Goal: Task Accomplishment & Management: Manage account settings

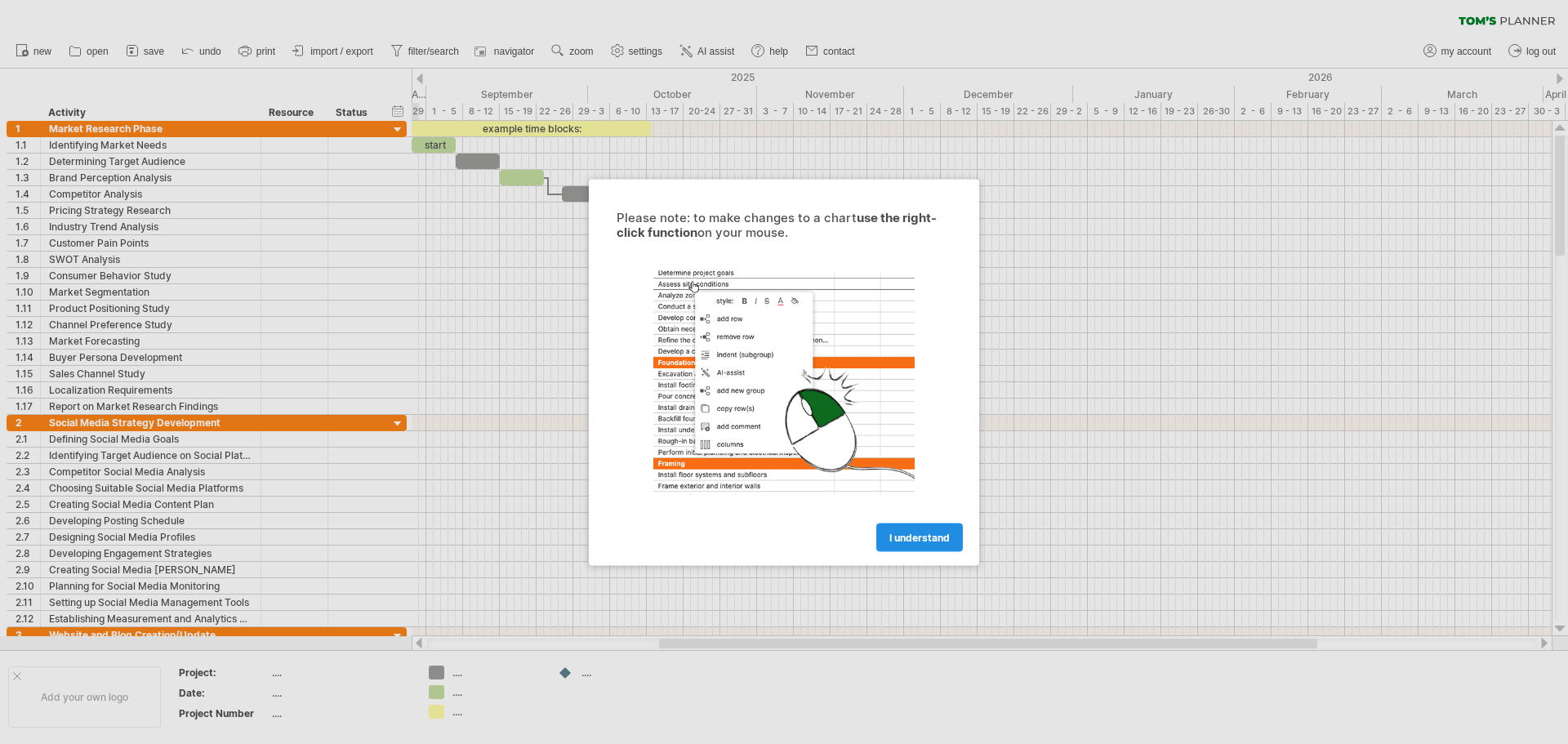
click at [927, 545] on link "I understand" at bounding box center [919, 537] width 87 height 29
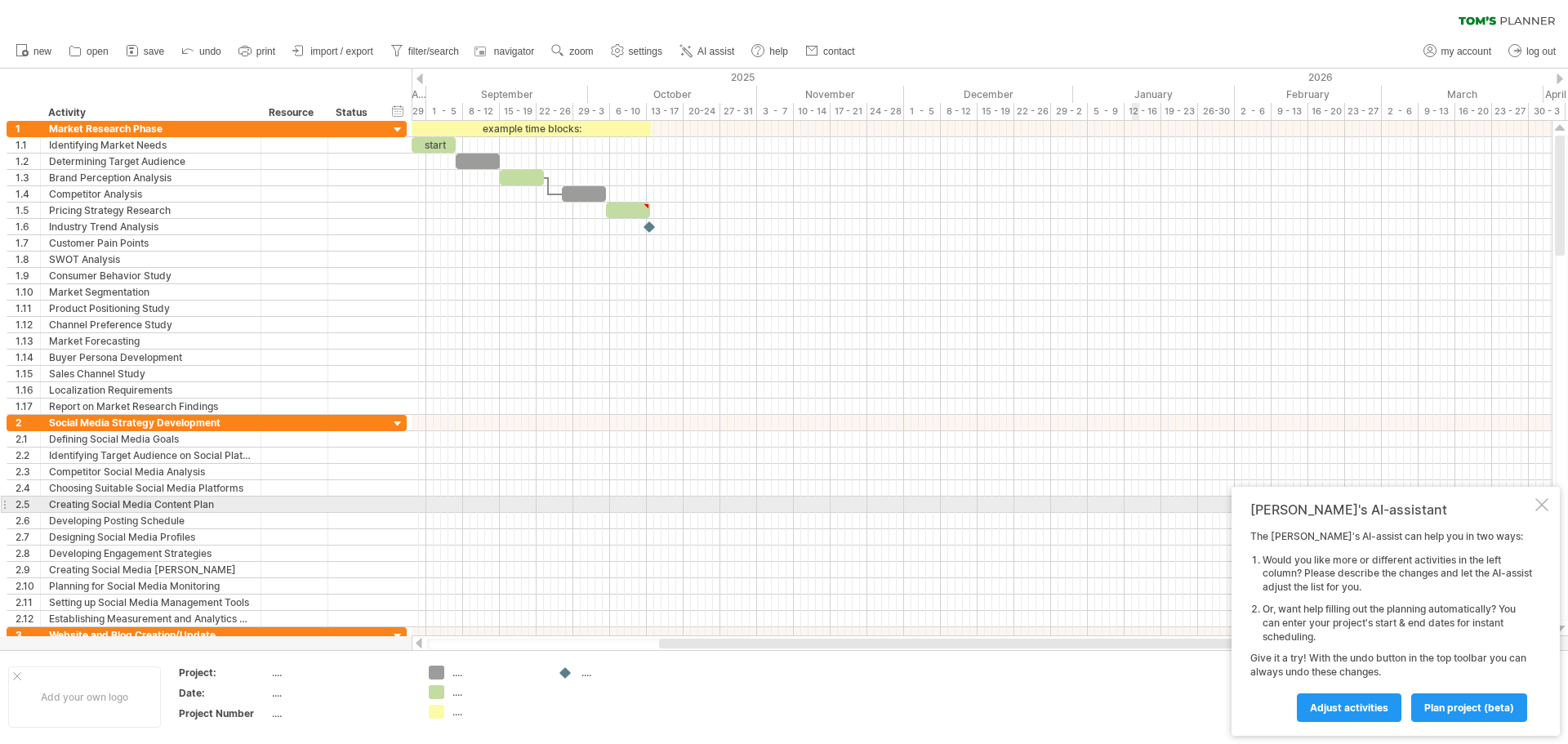
click at [1540, 505] on div at bounding box center [1542, 505] width 13 height 13
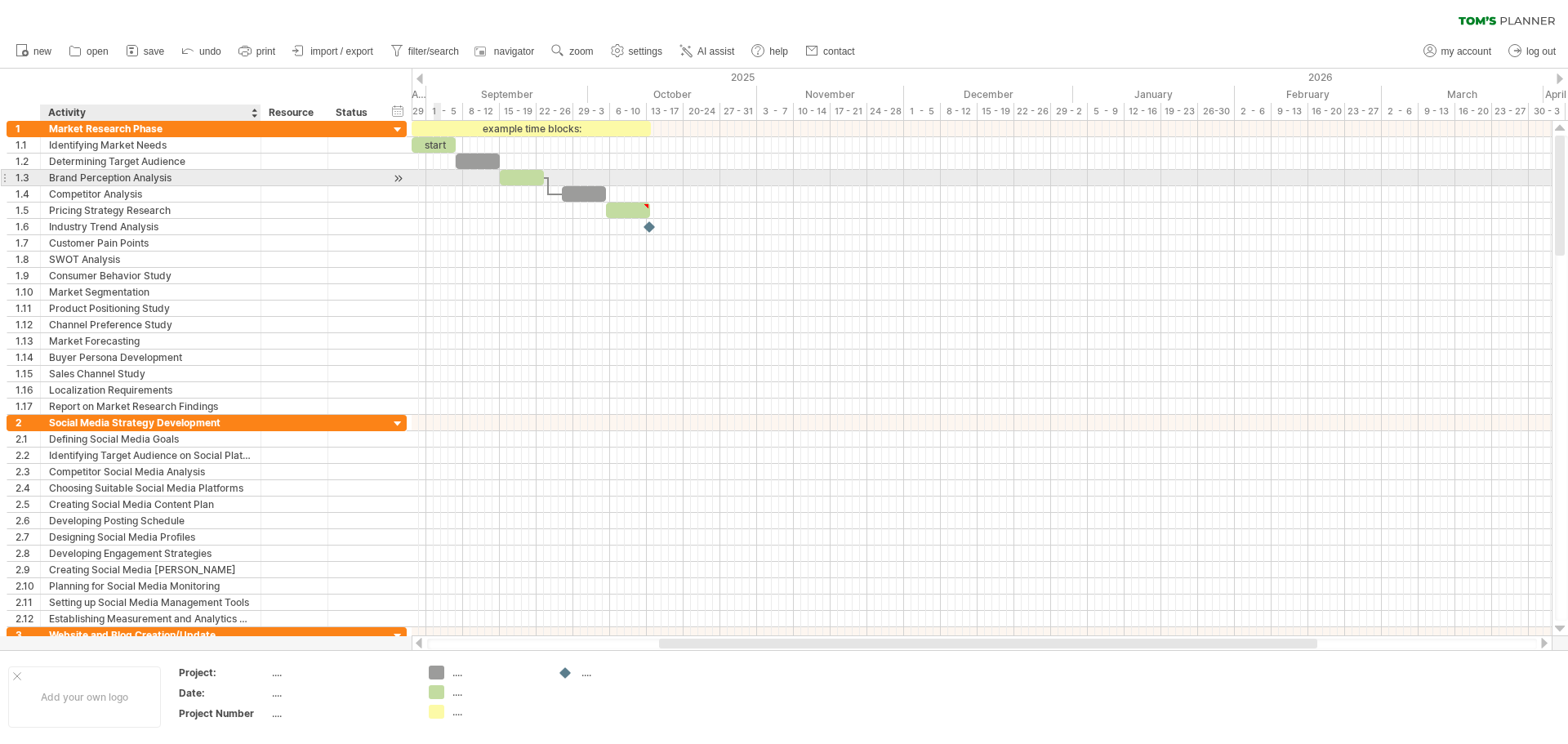
click at [130, 184] on div "Brand Perception Analysis" at bounding box center [151, 177] width 204 height 15
click at [342, 52] on span "import / export" at bounding box center [341, 51] width 63 height 12
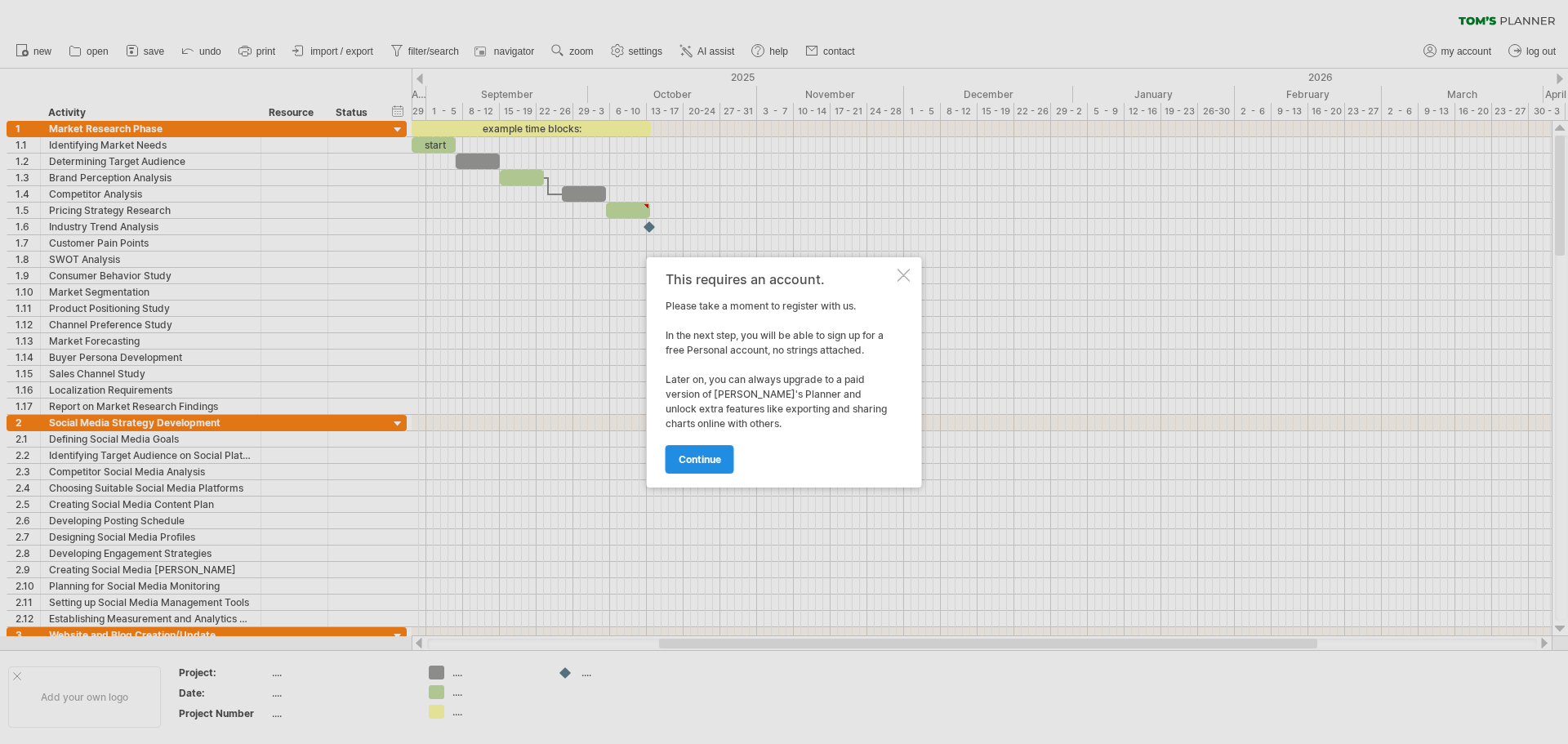
click at [708, 456] on span "continue" at bounding box center [700, 459] width 43 height 13
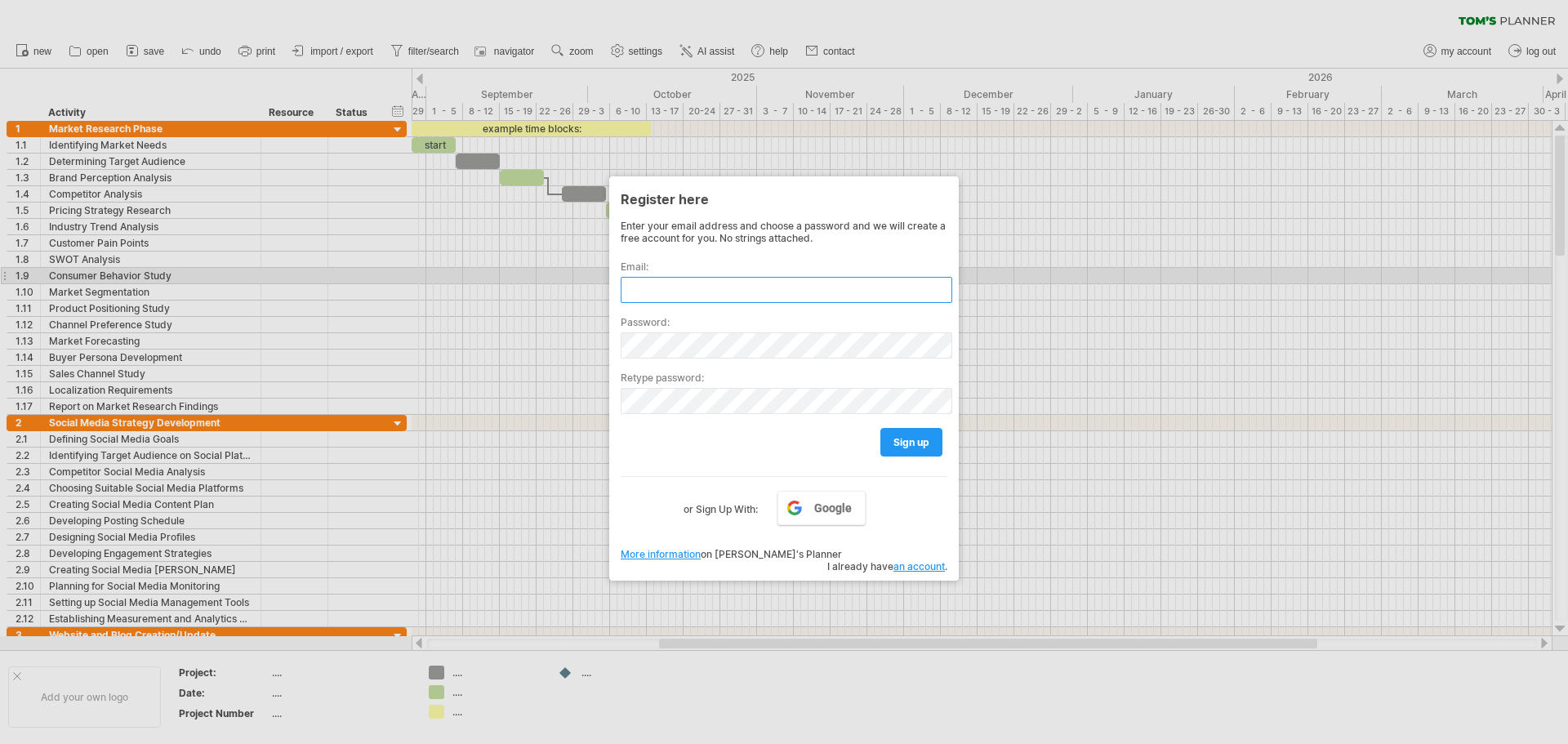
click at [721, 280] on input "text" at bounding box center [786, 289] width 331 height 26
type input "**********"
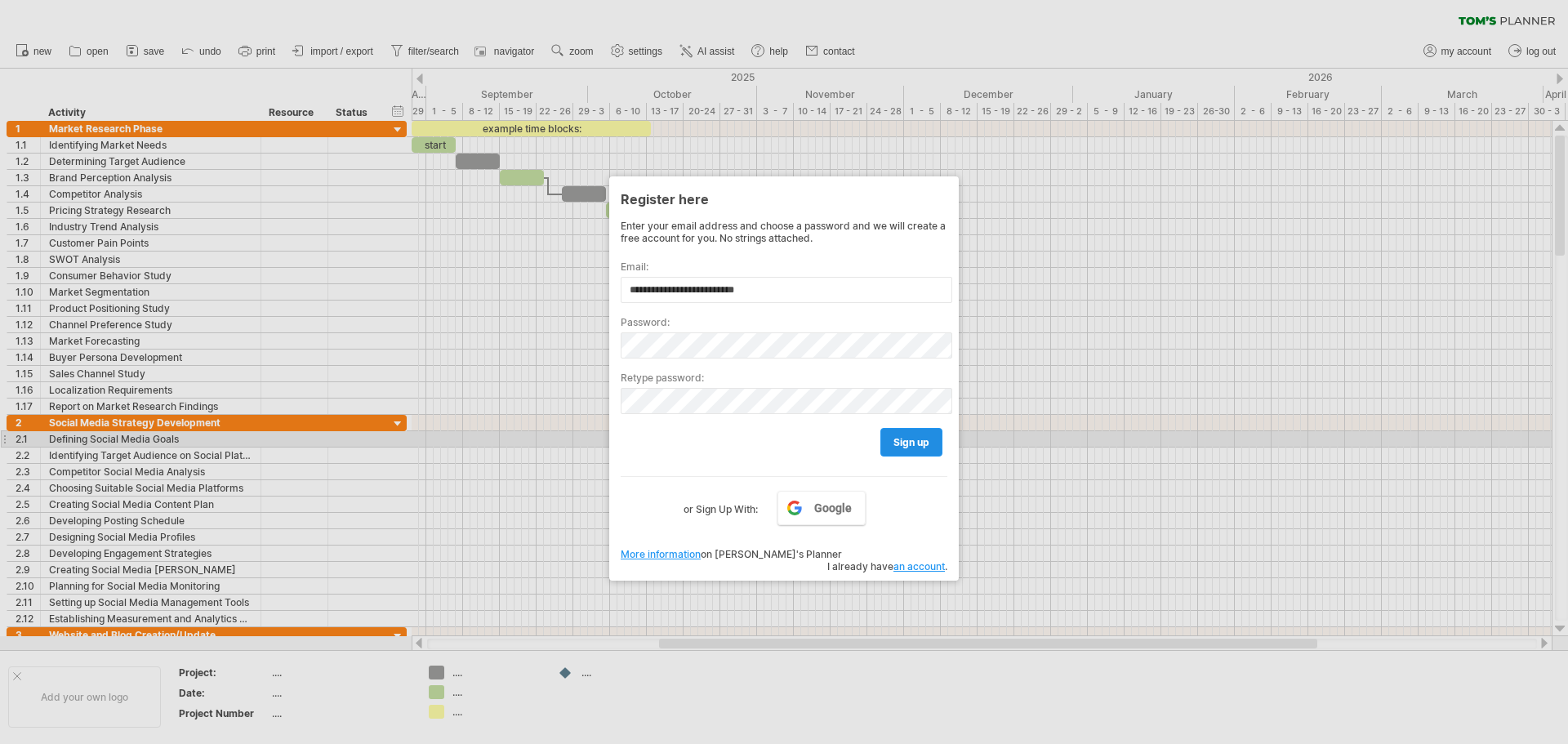
click at [895, 432] on link "sign up" at bounding box center [911, 442] width 62 height 29
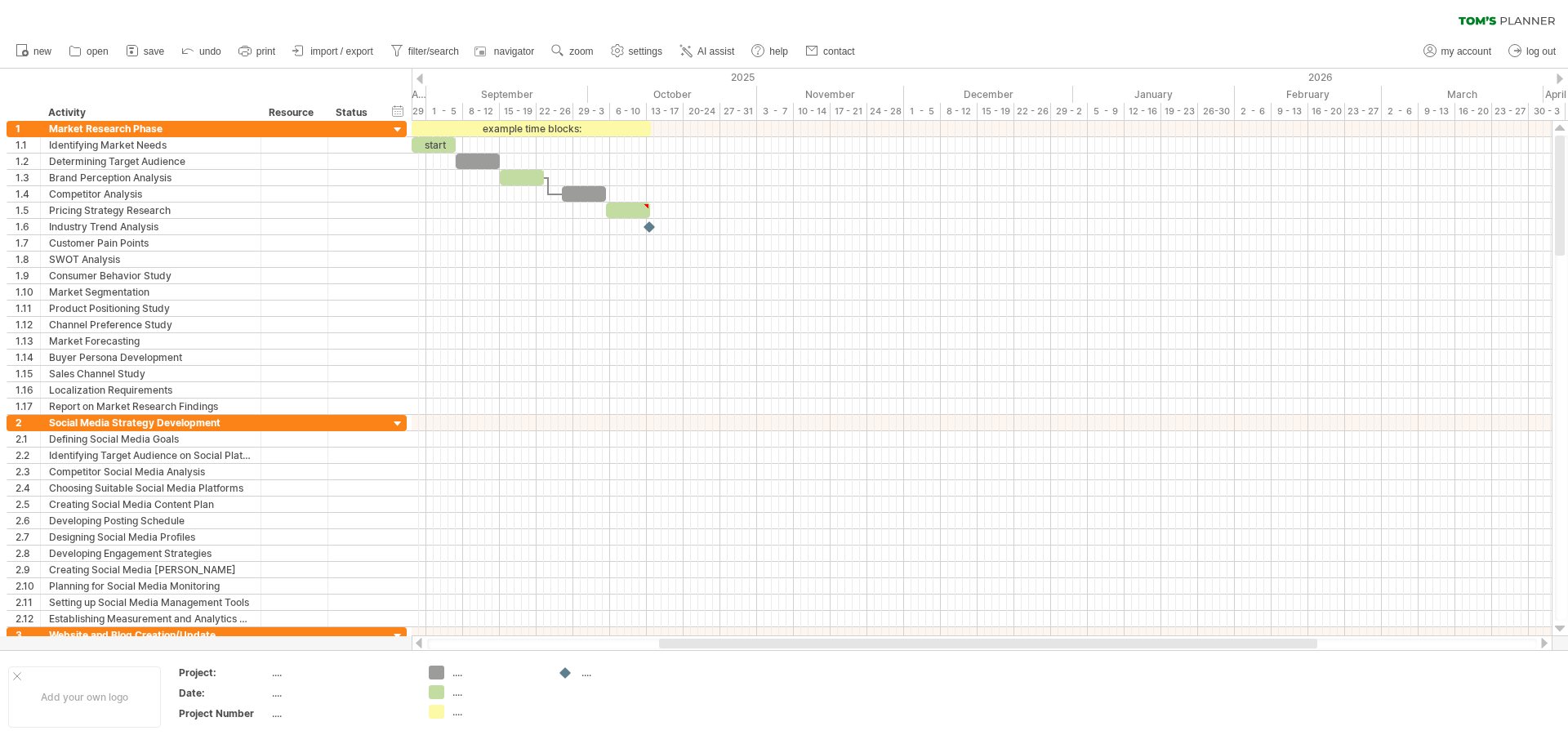
click at [314, 43] on link "import / export" at bounding box center [333, 52] width 90 height 21
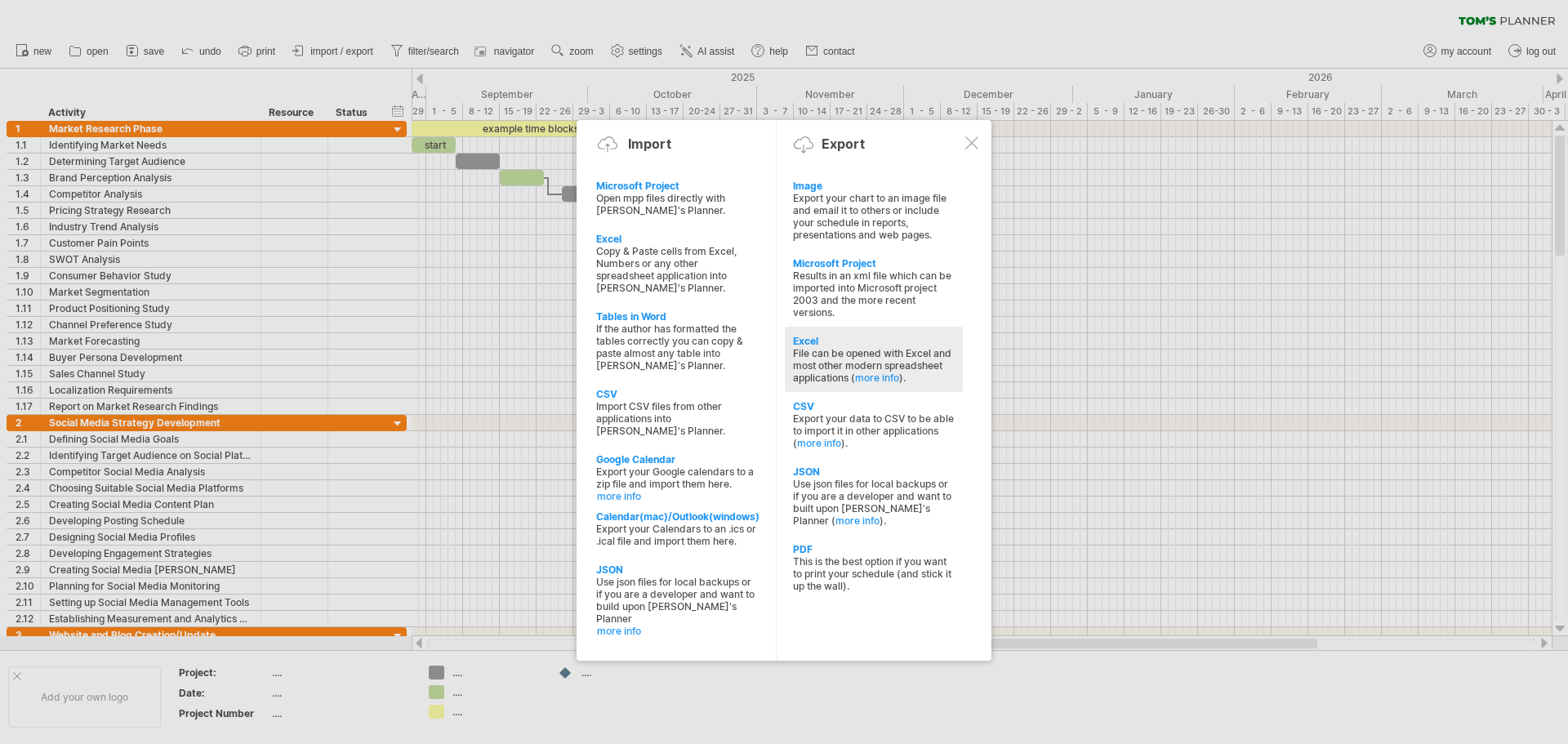
click at [808, 342] on div "Excel" at bounding box center [874, 341] width 162 height 13
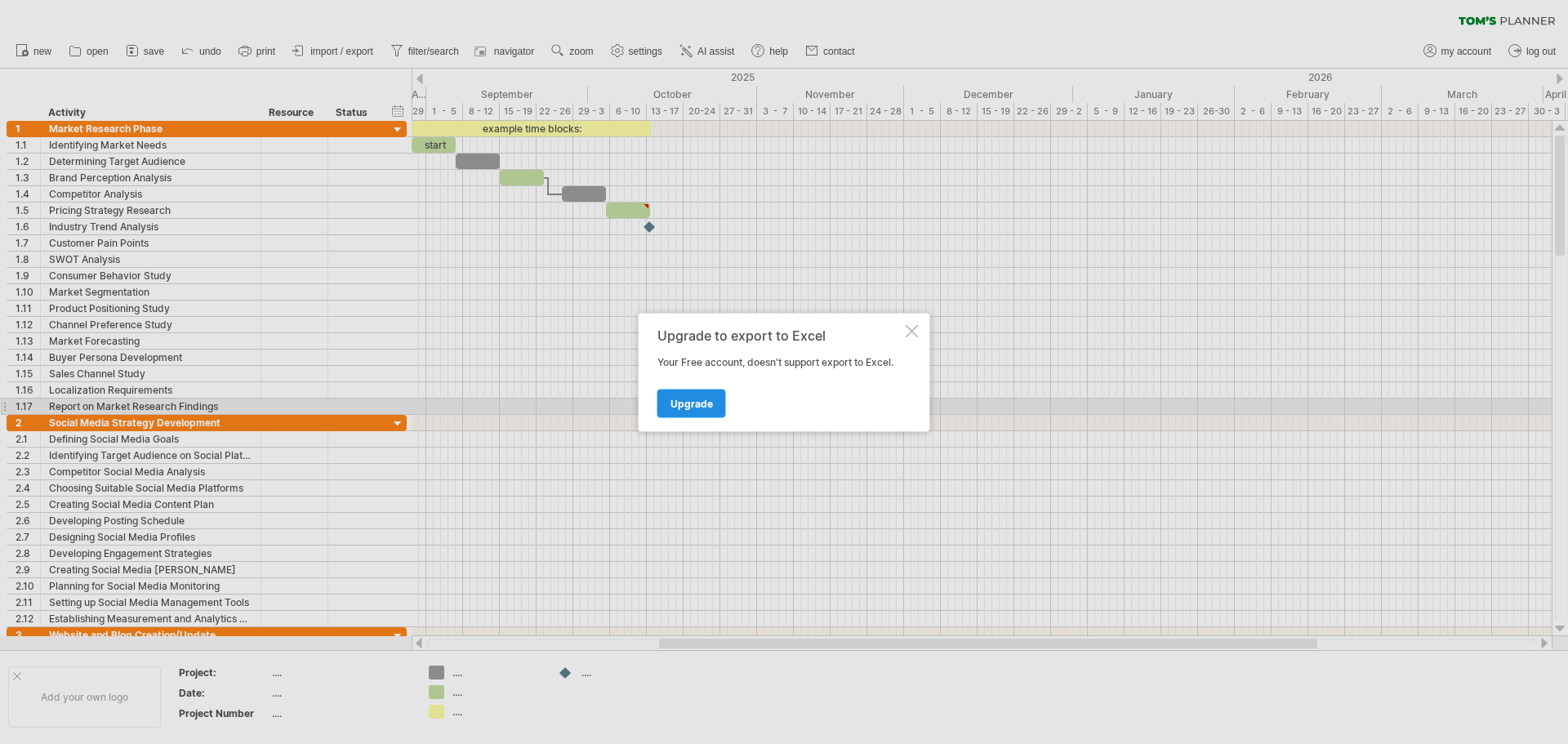
click at [709, 408] on span "Upgrade" at bounding box center [692, 403] width 43 height 13
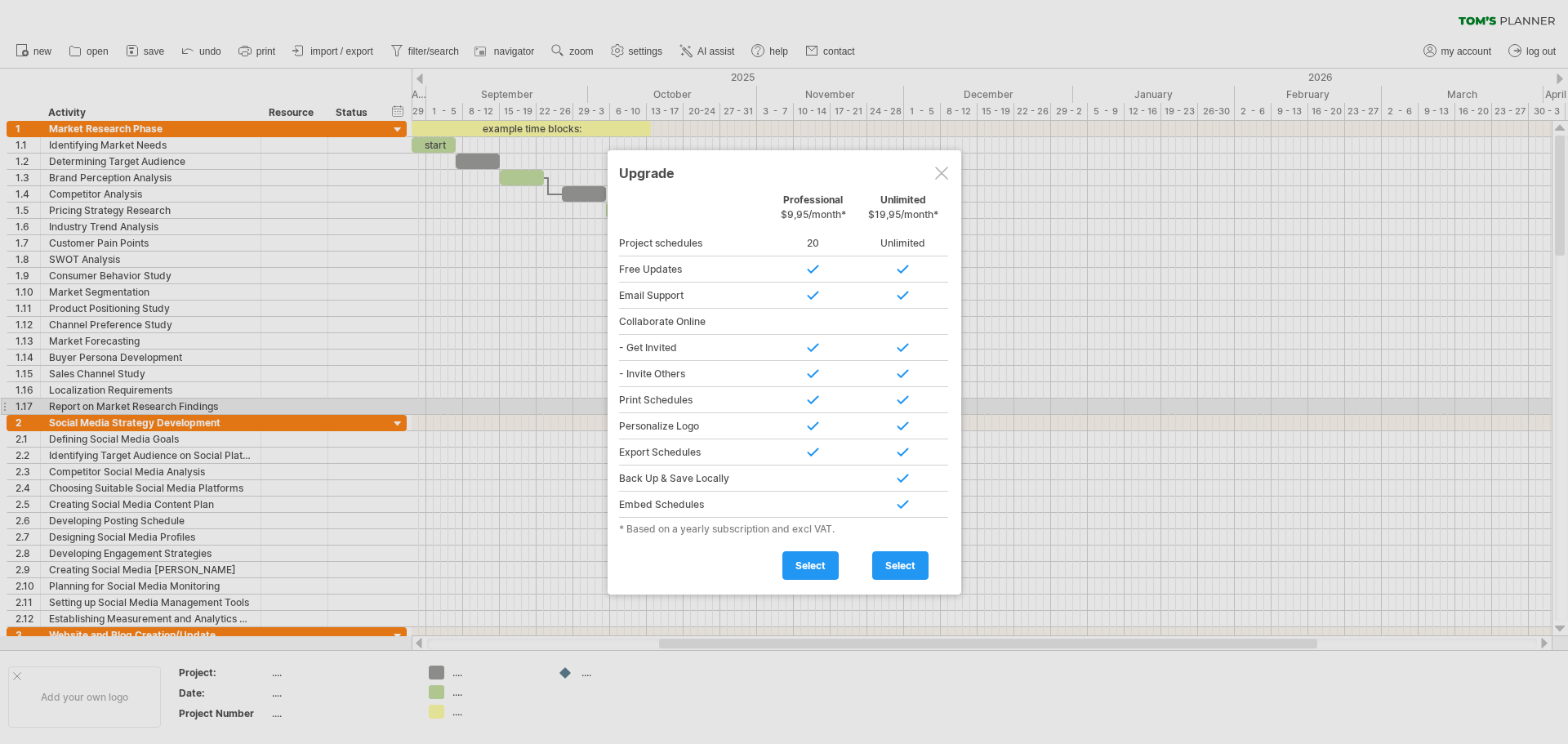
click at [942, 175] on div at bounding box center [942, 173] width 13 height 13
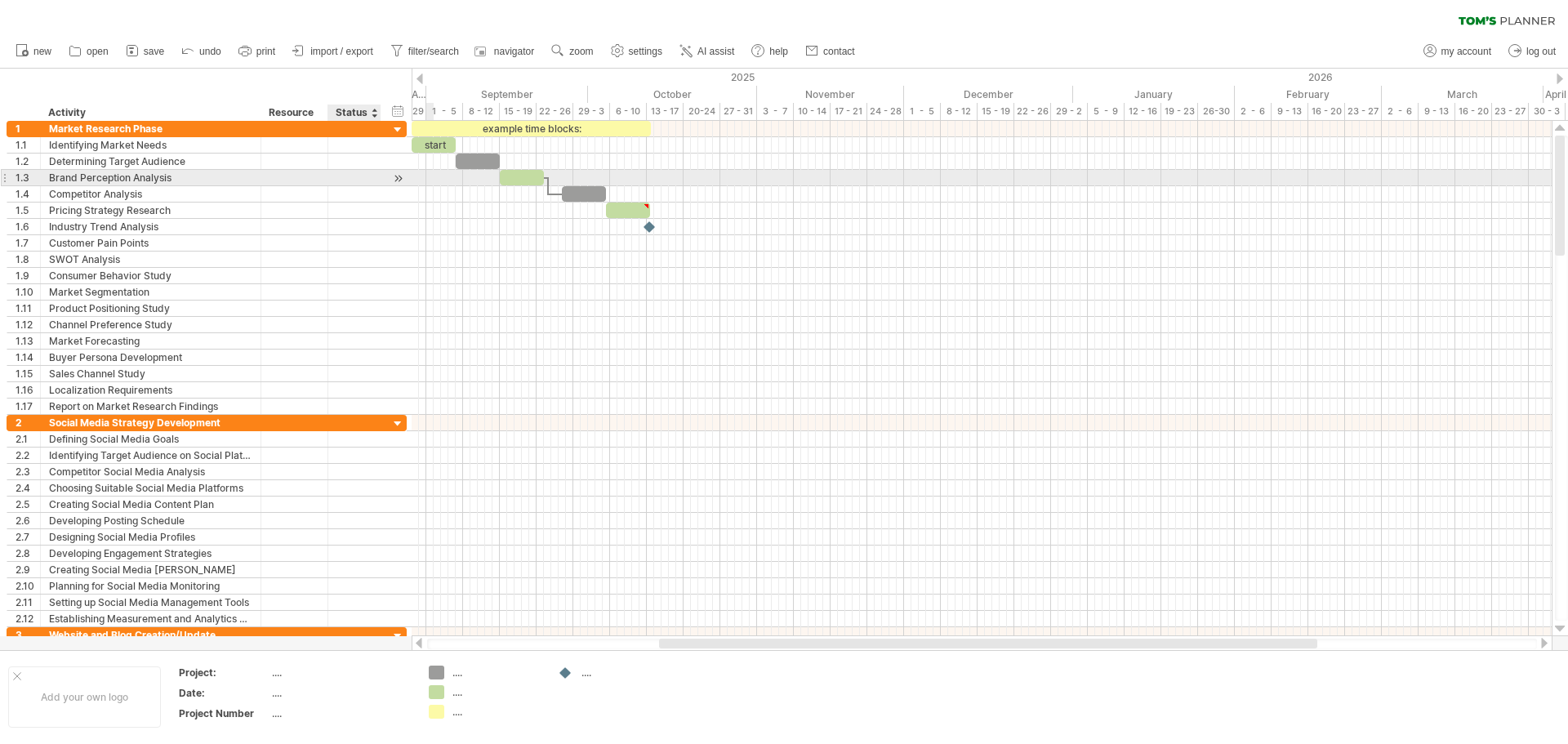
click at [398, 177] on div at bounding box center [398, 178] width 15 height 17
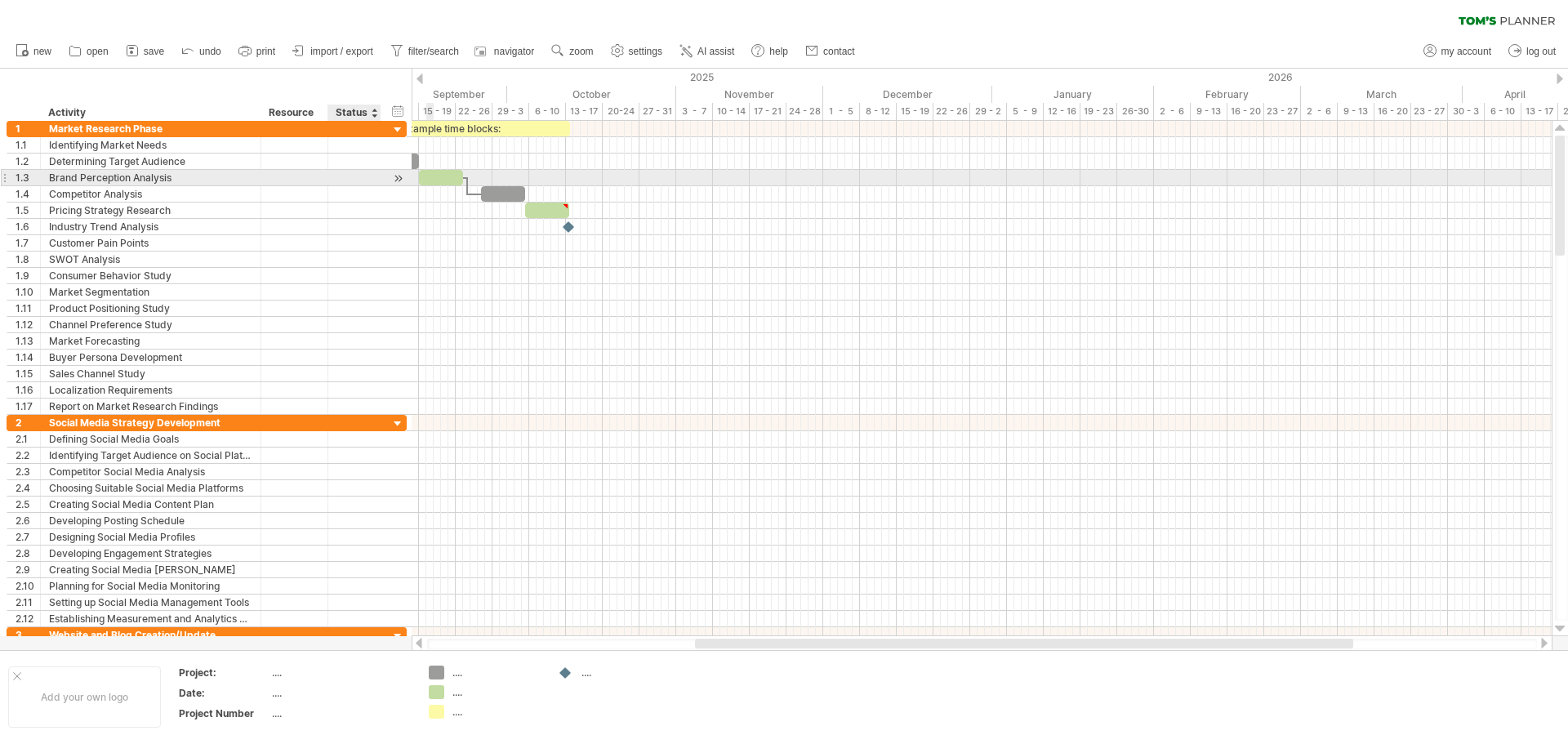
click at [398, 177] on div at bounding box center [398, 178] width 15 height 17
click at [425, 177] on div at bounding box center [440, 177] width 44 height 15
click at [468, 190] on div at bounding box center [466, 186] width 4 height 18
click at [193, 197] on div "Competitor Analysis" at bounding box center [151, 193] width 204 height 15
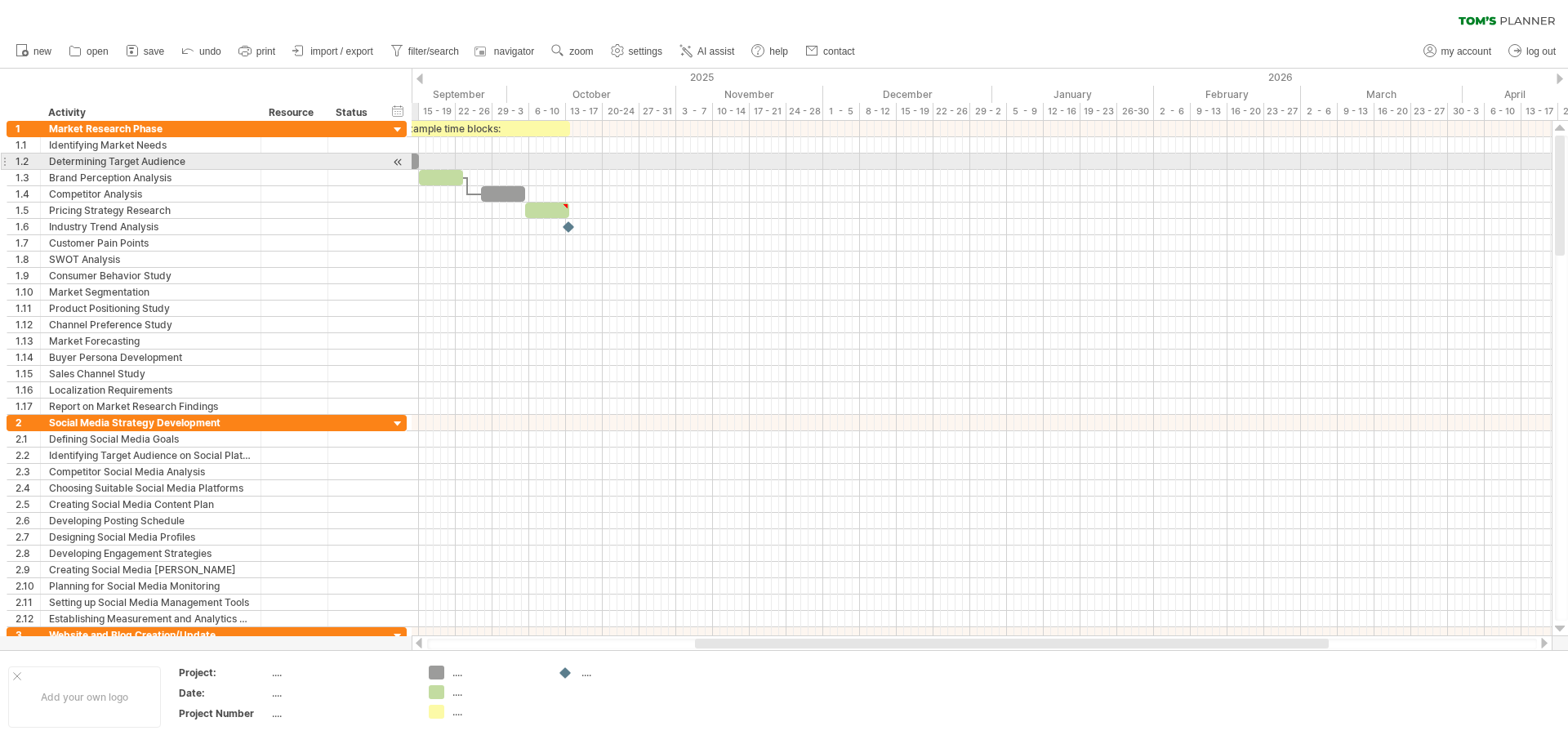
click at [399, 160] on div at bounding box center [398, 162] width 15 height 17
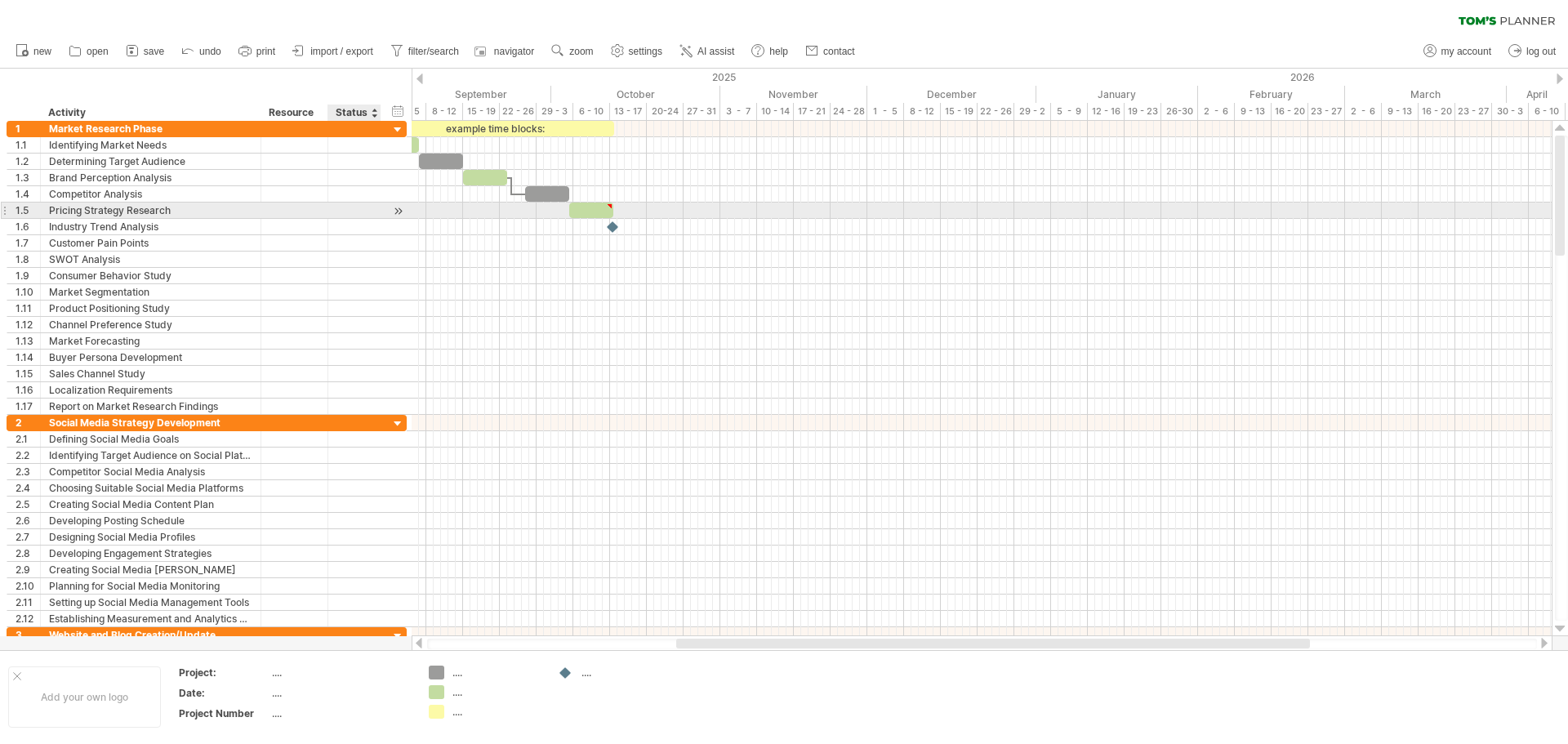
click at [397, 213] on div at bounding box center [398, 211] width 15 height 17
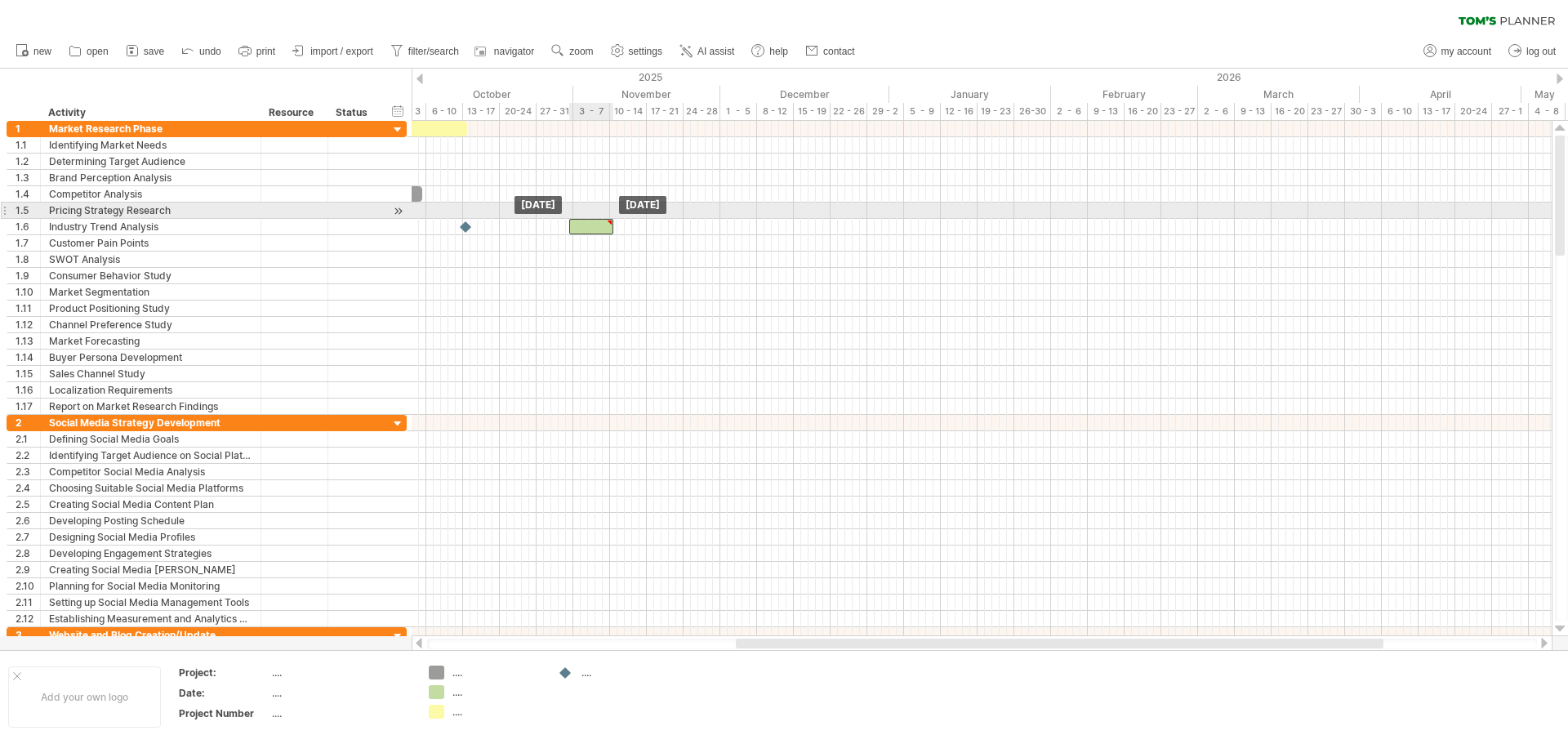
drag, startPoint x: 465, startPoint y: 209, endPoint x: 612, endPoint y: 217, distance: 147.2
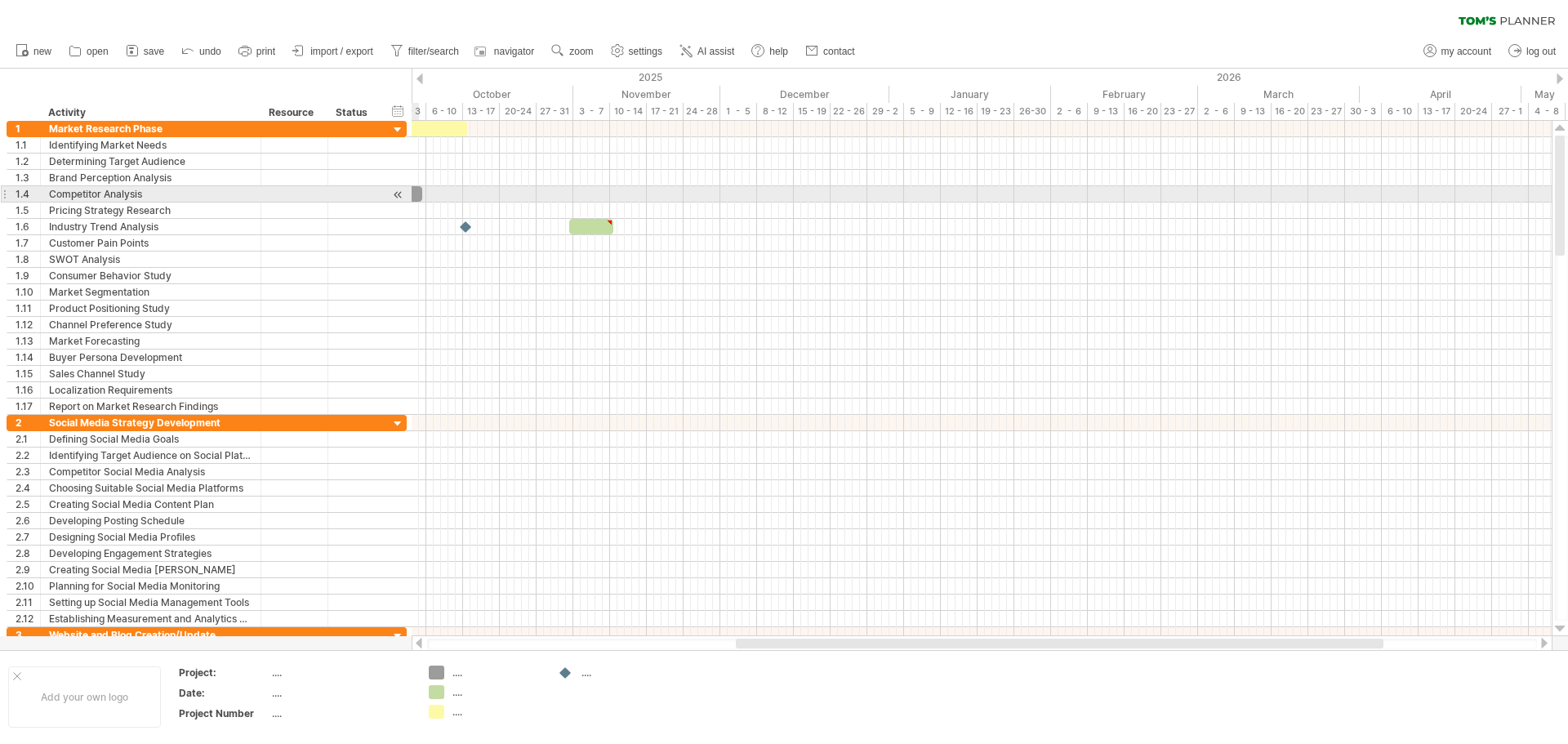
click at [395, 198] on div at bounding box center [398, 194] width 15 height 17
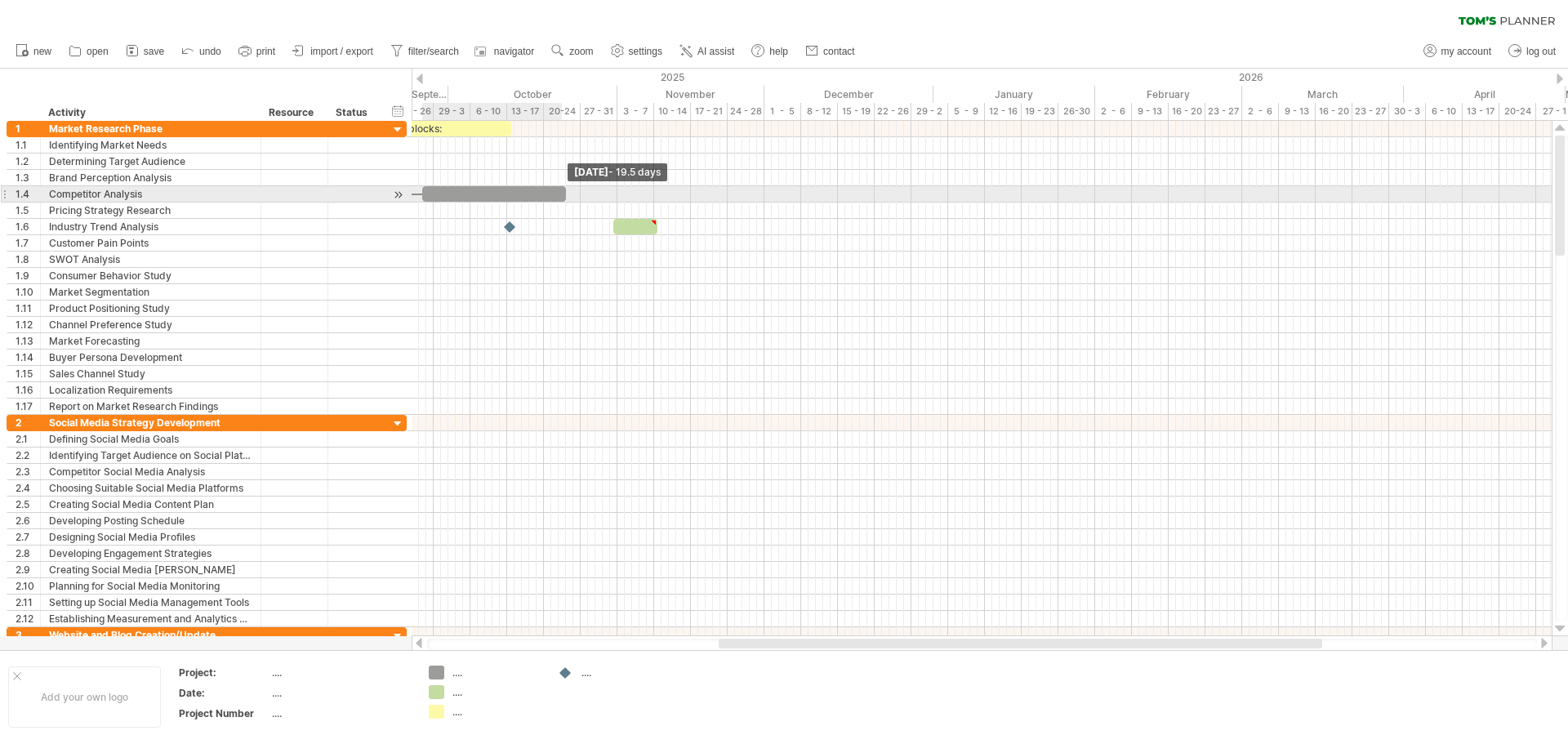
drag, startPoint x: 466, startPoint y: 195, endPoint x: 565, endPoint y: 196, distance: 99.0
click at [565, 196] on span at bounding box center [566, 193] width 6 height 15
click at [397, 193] on div at bounding box center [398, 194] width 15 height 17
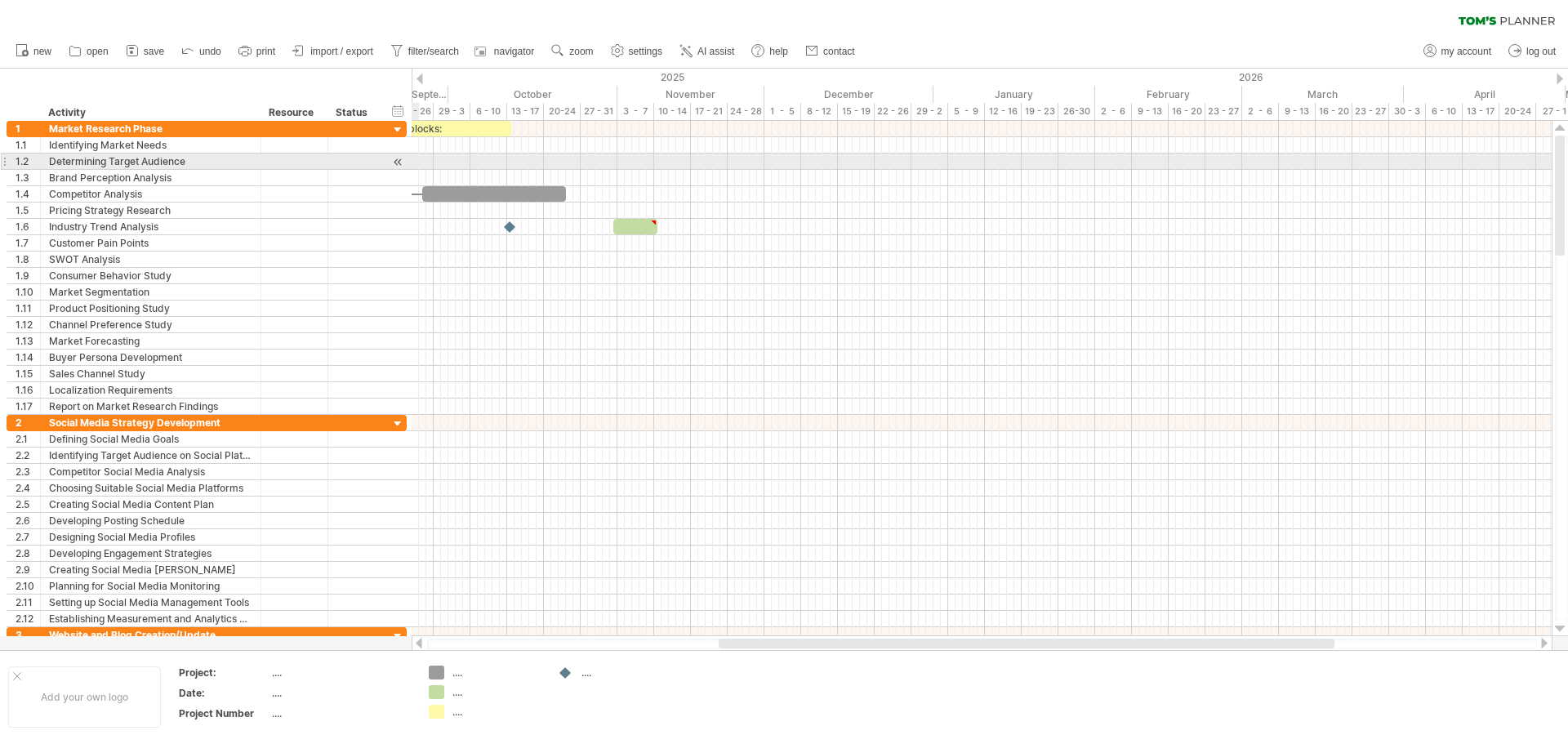
click at [398, 159] on div at bounding box center [398, 162] width 15 height 17
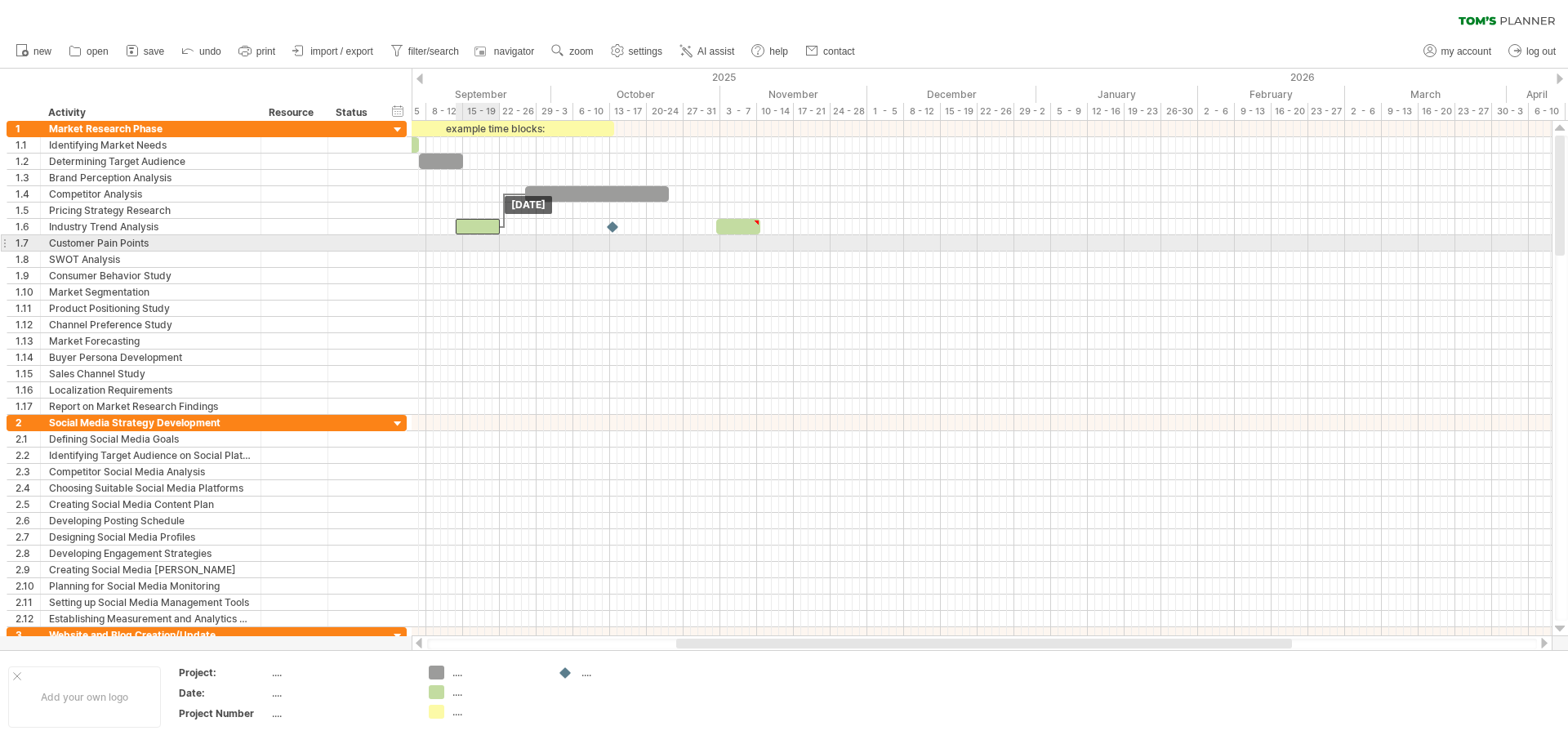
drag, startPoint x: 487, startPoint y: 185, endPoint x: 478, endPoint y: 237, distance: 52.8
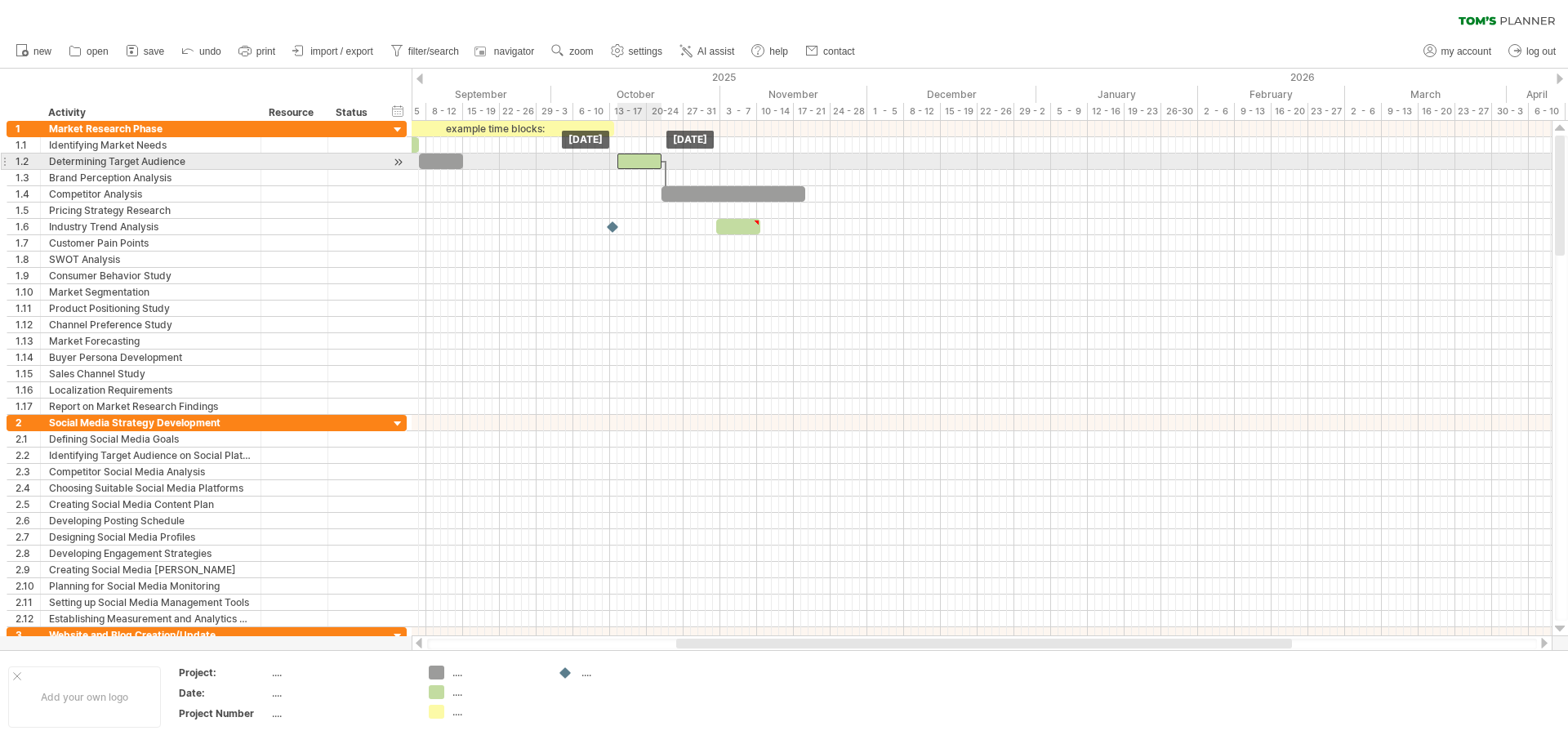
drag, startPoint x: 479, startPoint y: 198, endPoint x: 637, endPoint y: 162, distance: 162.0
drag, startPoint x: 451, startPoint y: 162, endPoint x: 566, endPoint y: 163, distance: 115.0
click at [566, 163] on div at bounding box center [554, 161] width 44 height 15
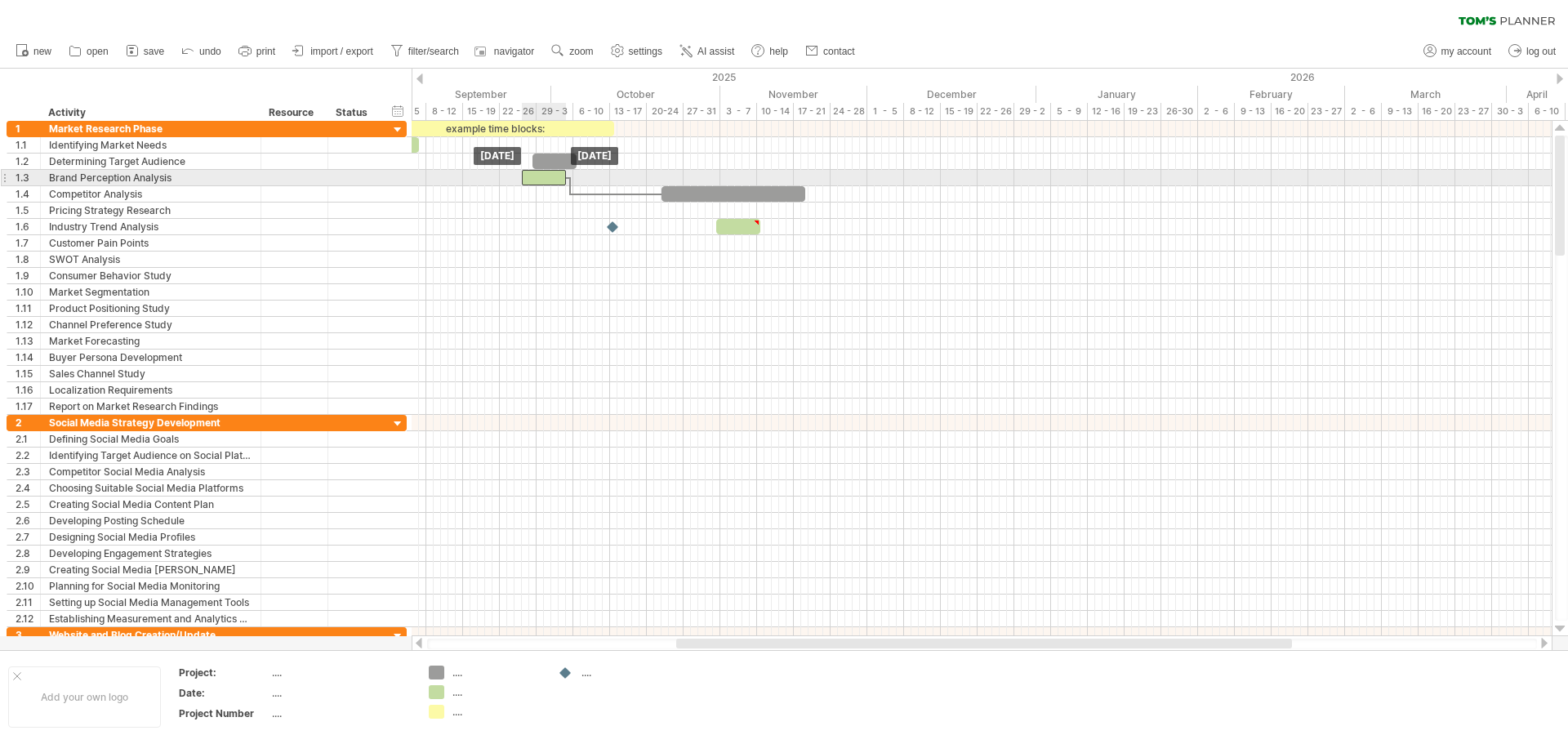
drag, startPoint x: 625, startPoint y: 180, endPoint x: 550, endPoint y: 180, distance: 75.0
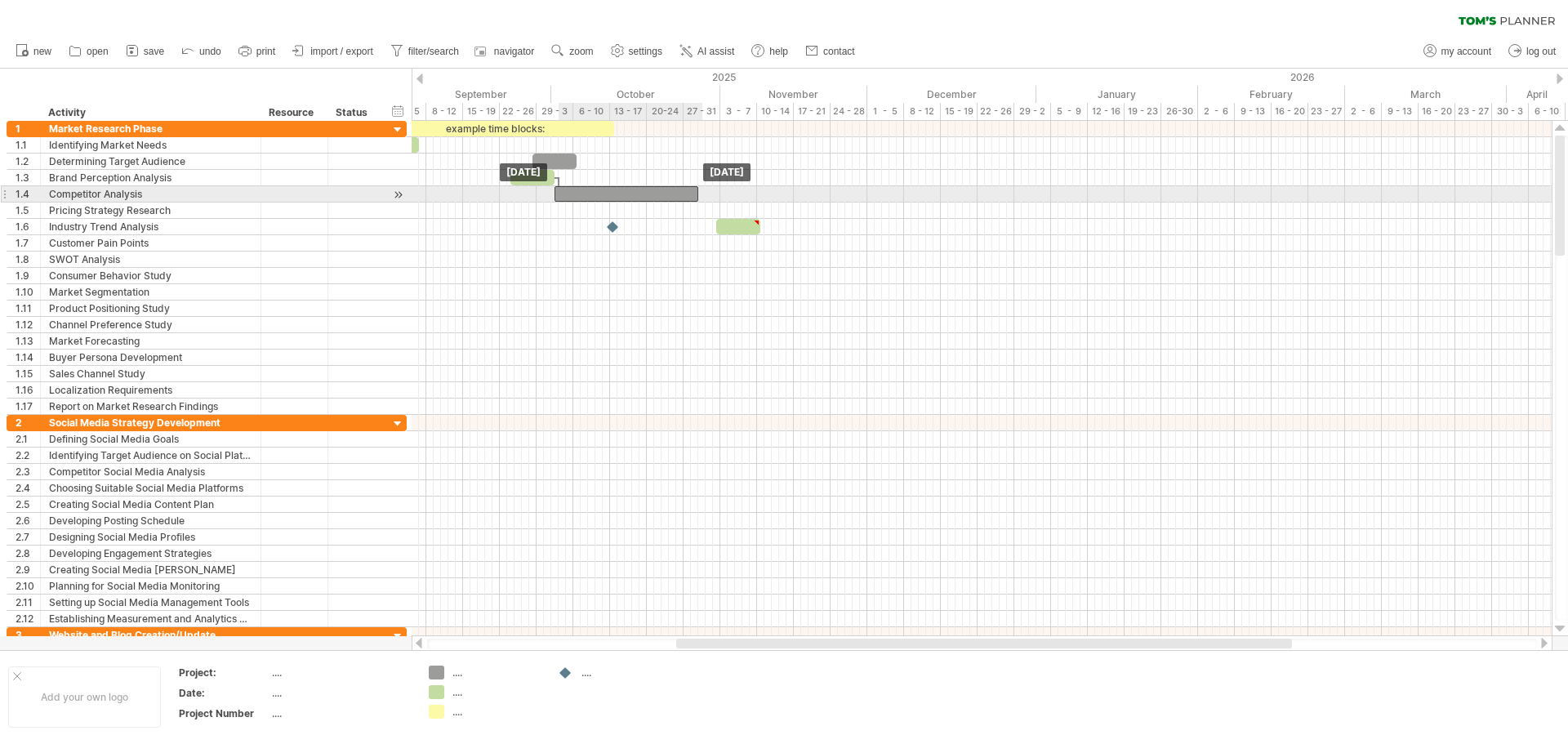
drag, startPoint x: 719, startPoint y: 195, endPoint x: 613, endPoint y: 199, distance: 106.1
click at [613, 199] on div at bounding box center [626, 193] width 144 height 15
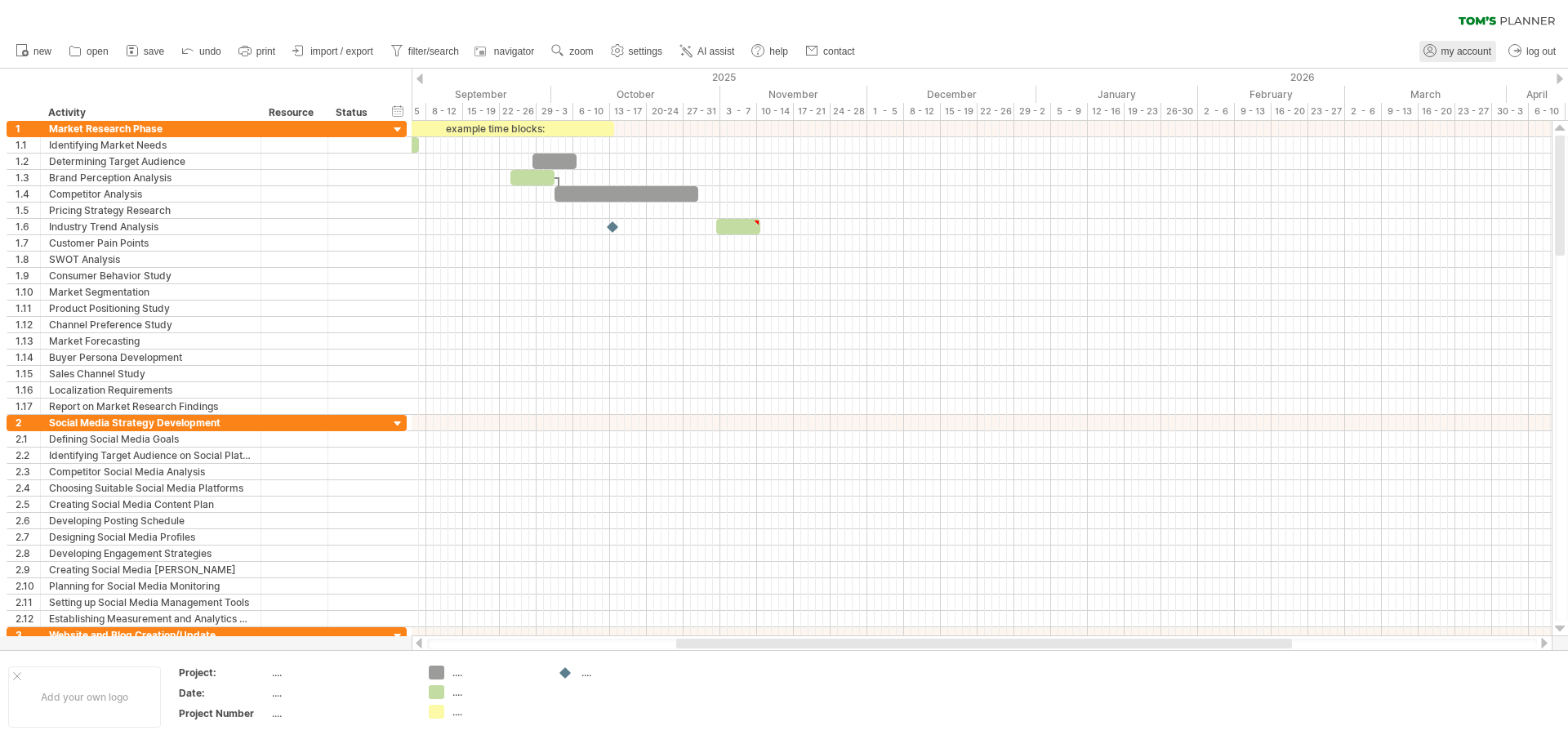
click at [1486, 49] on span "my account" at bounding box center [1467, 51] width 50 height 12
type input "**********"
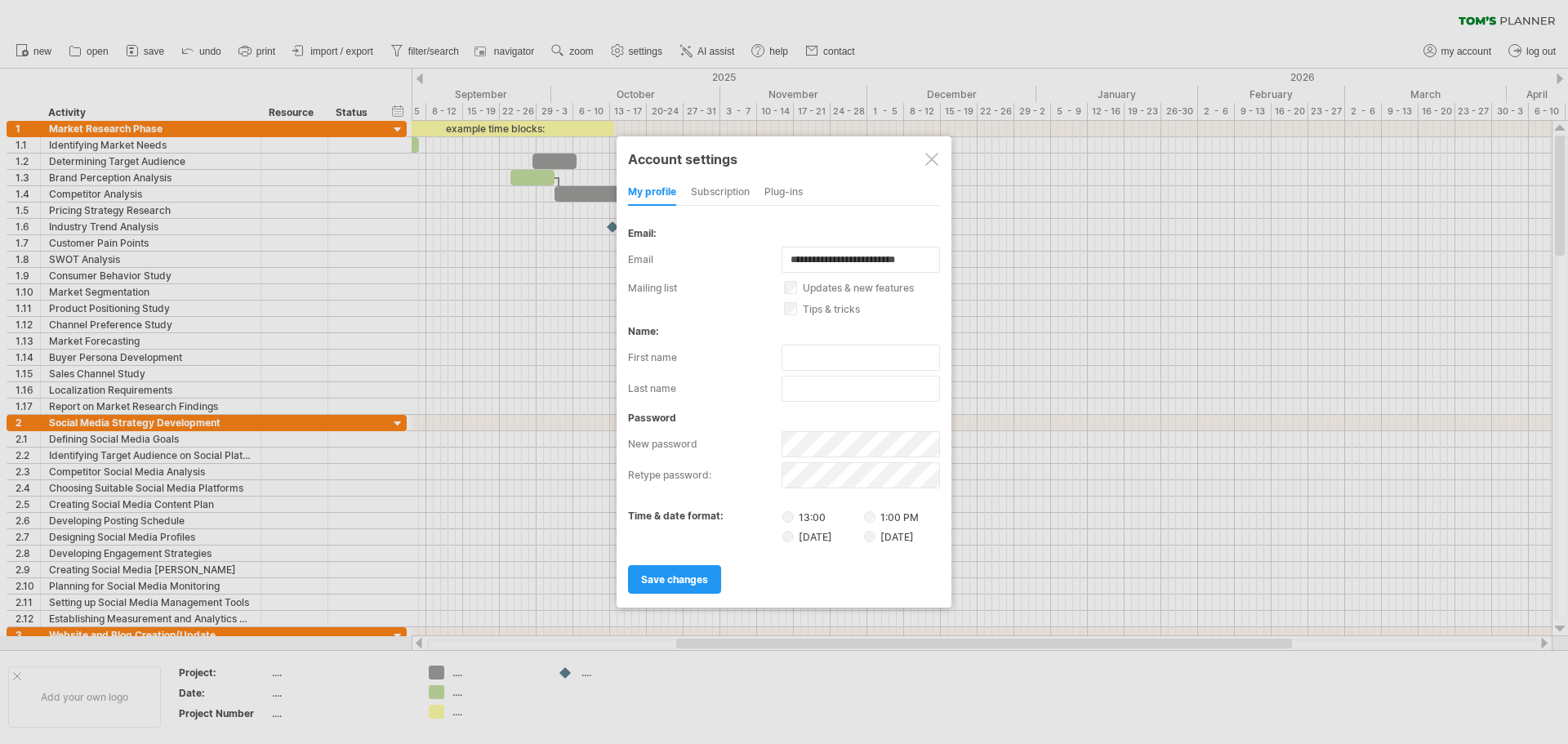
click at [725, 197] on div "subscription" at bounding box center [720, 192] width 59 height 26
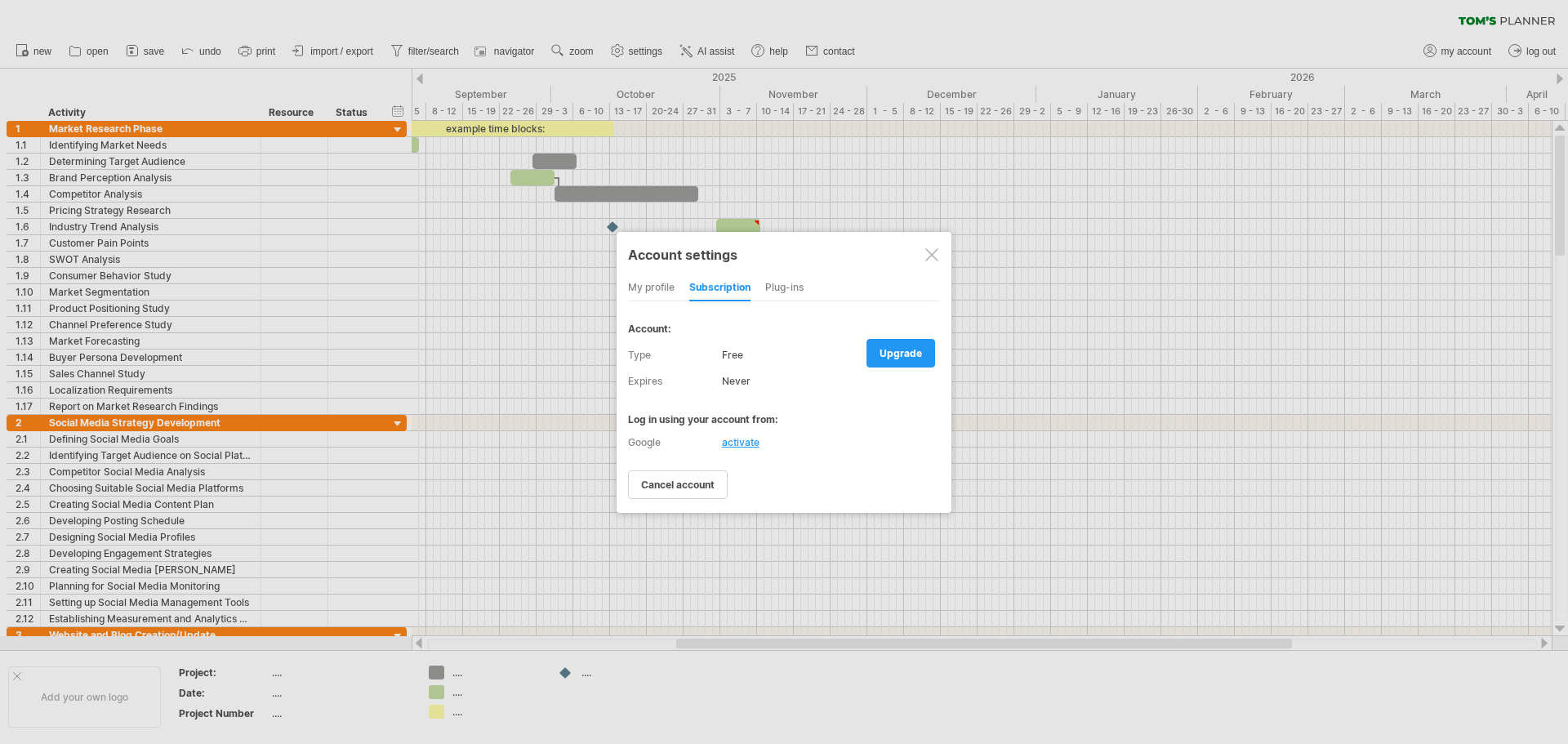
click at [681, 485] on span "cancel account" at bounding box center [678, 485] width 73 height 13
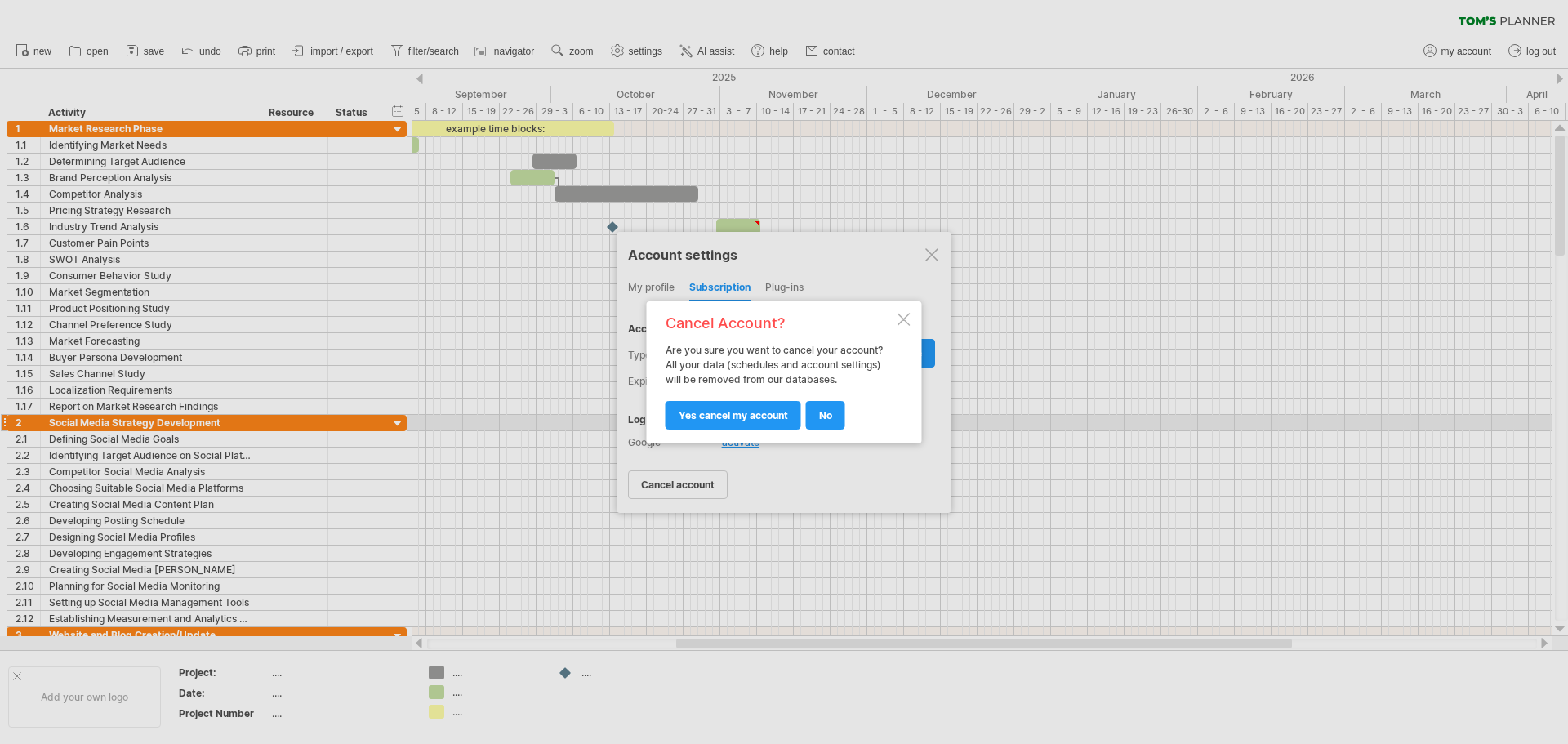
click at [751, 407] on link "yes cancel my account" at bounding box center [734, 415] width 136 height 29
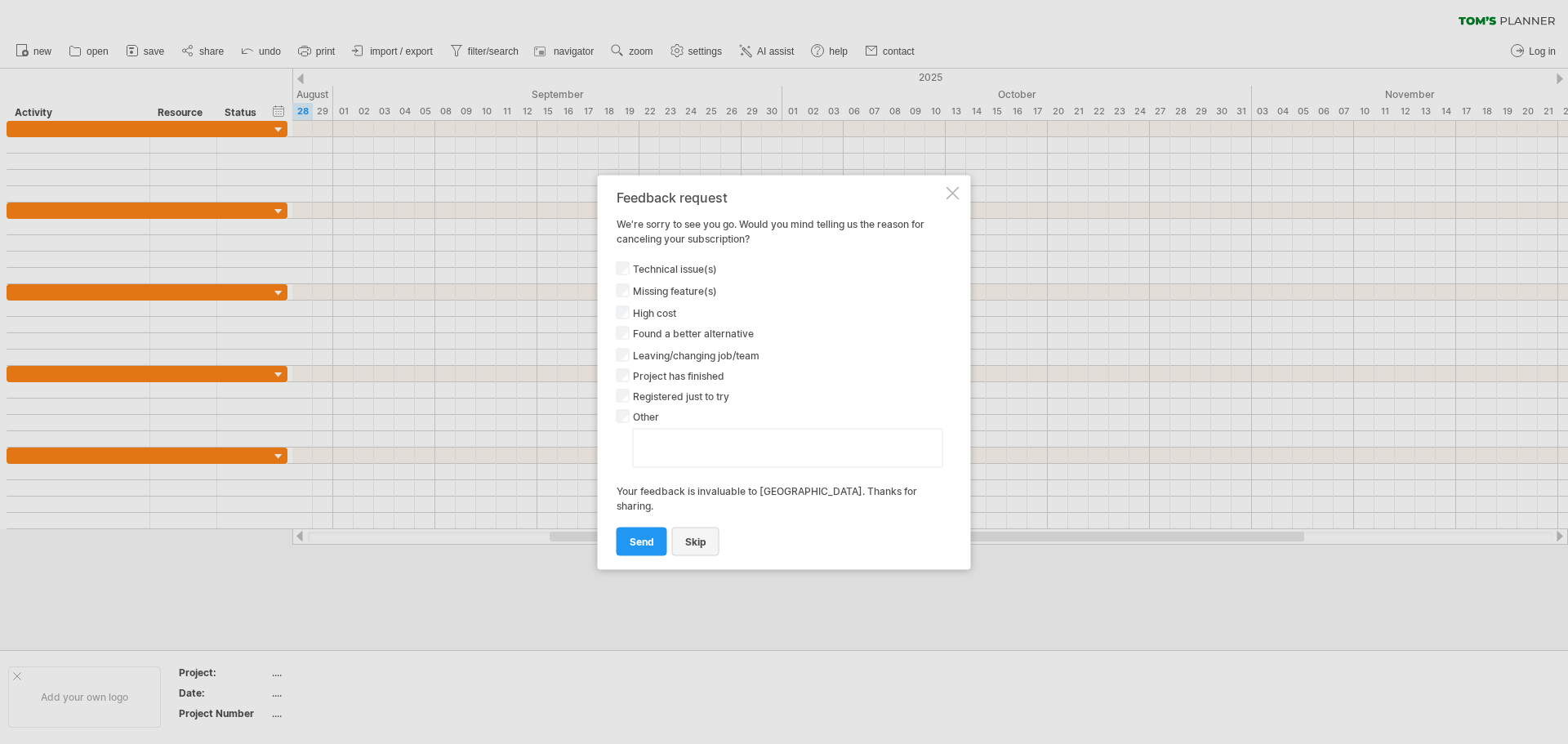
click at [694, 539] on link "Skip" at bounding box center [695, 541] width 47 height 29
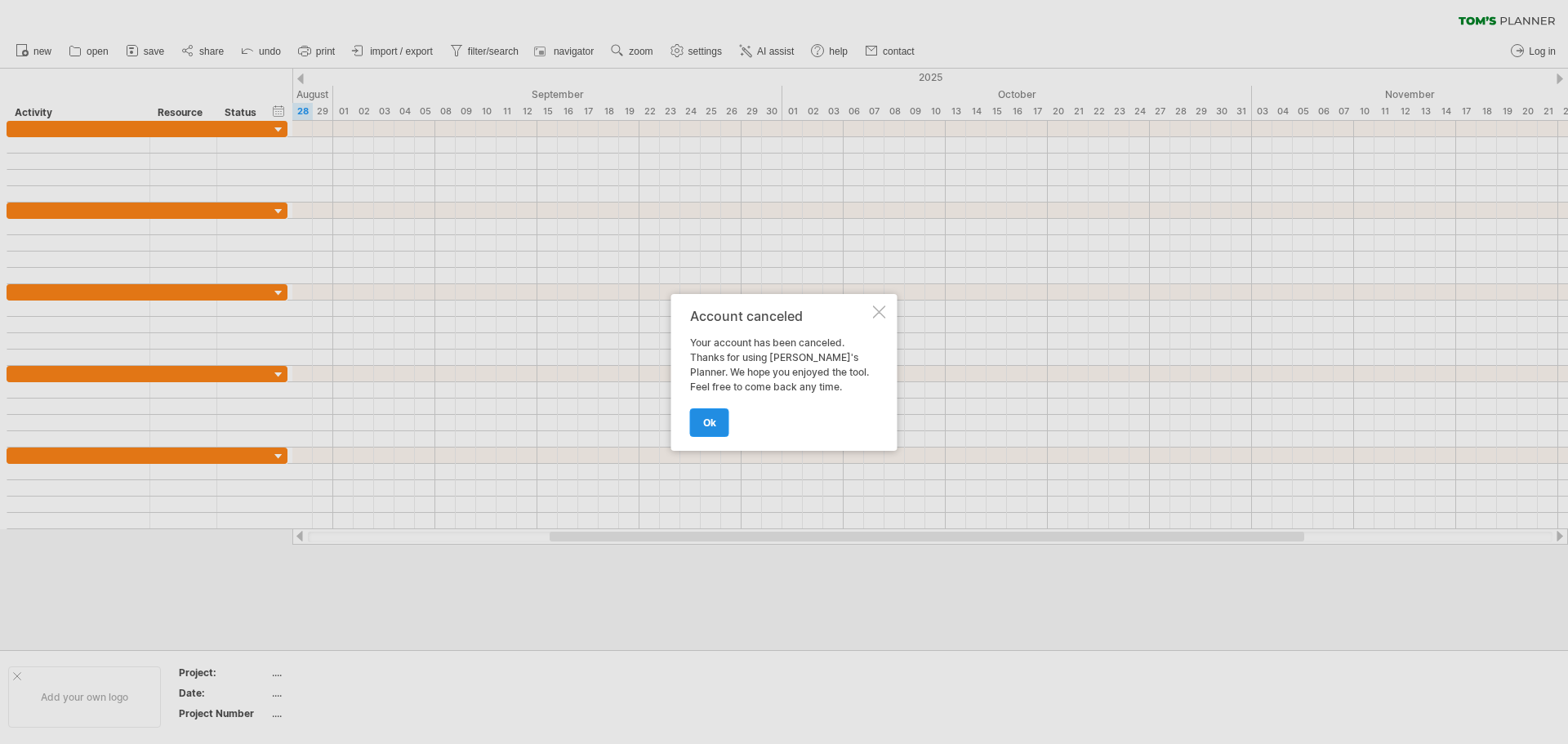
click at [717, 423] on link "ok" at bounding box center [710, 422] width 39 height 29
